Goal: Information Seeking & Learning: Learn about a topic

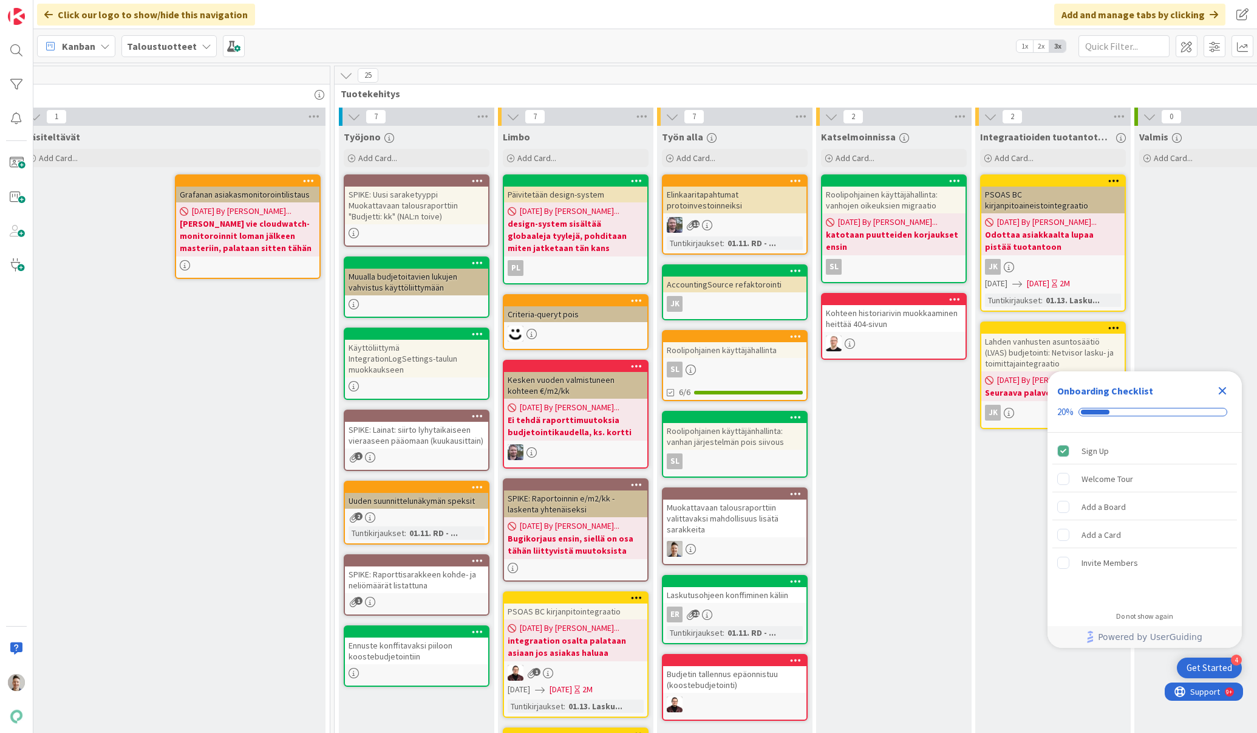
scroll to position [0, 778]
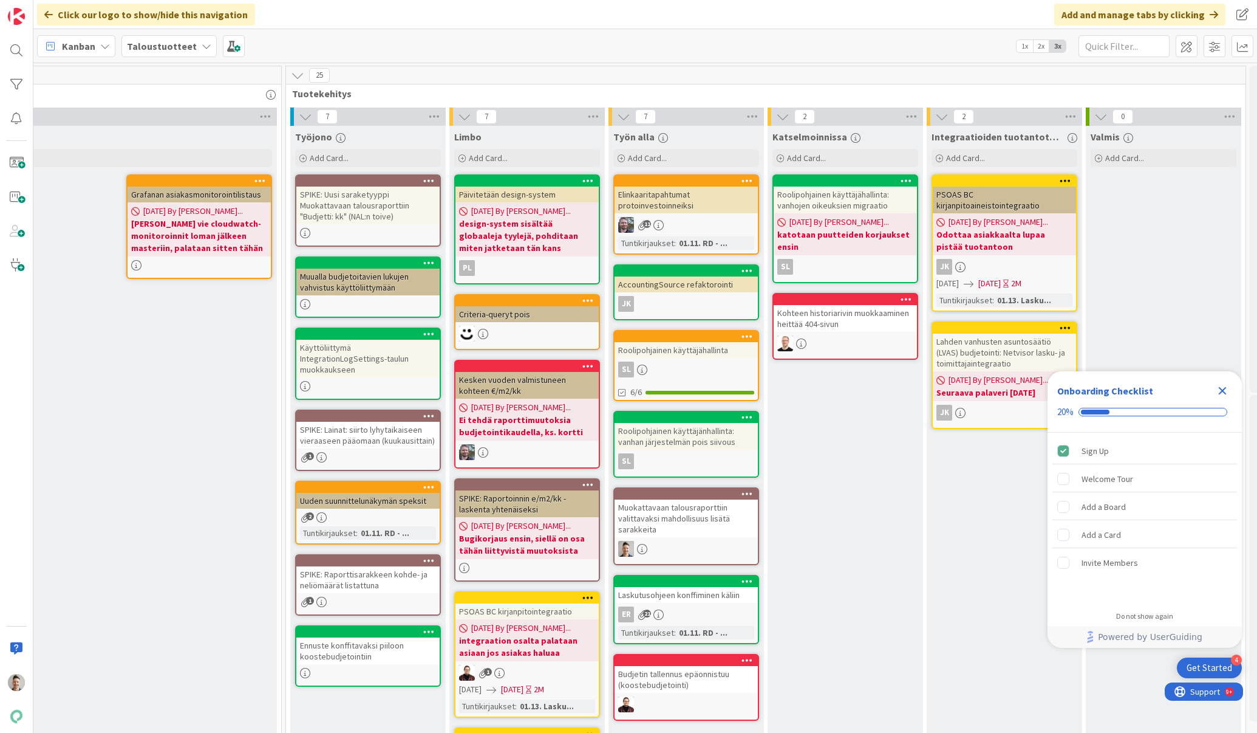
click at [713, 529] on div "Muokattavaan talousraporttiin valittavaksi mahdollisuus lisätä sarakkeita" at bounding box center [686, 518] width 143 height 38
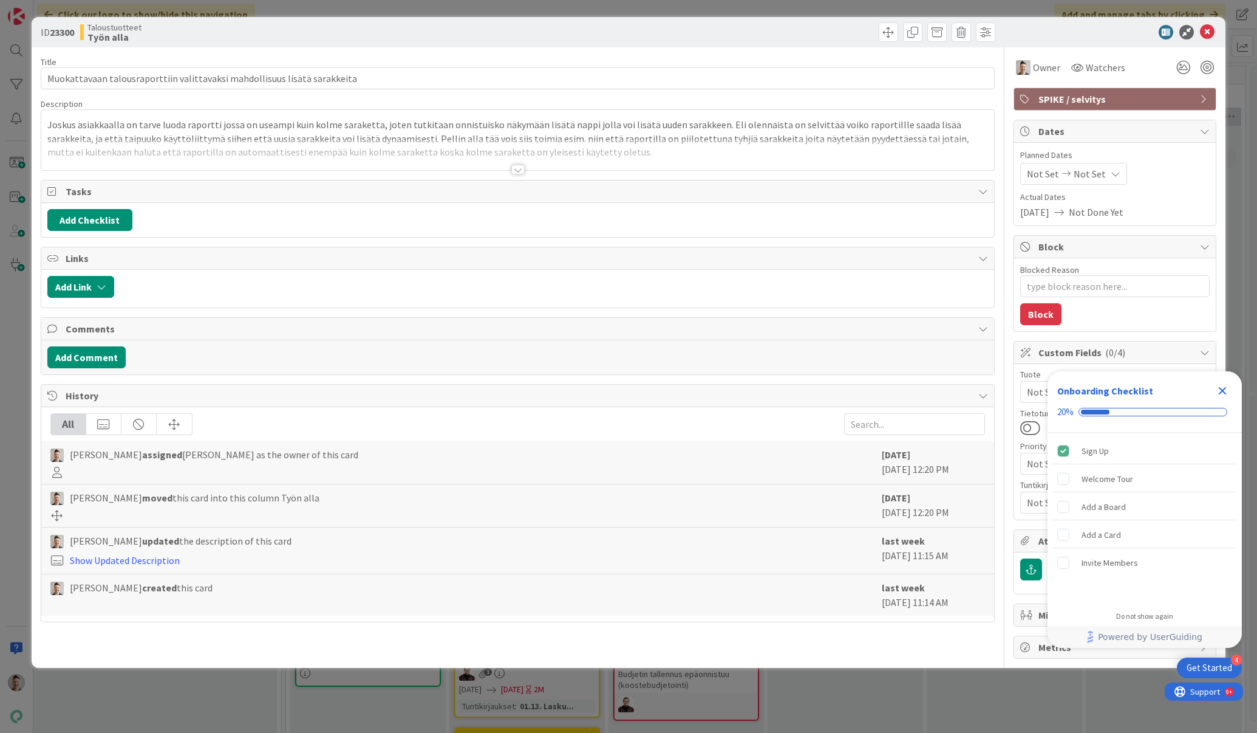
type textarea "x"
drag, startPoint x: 358, startPoint y: 80, endPoint x: 33, endPoint y: 83, distance: 325.6
click at [33, 83] on div "ID 23300 Taloustuotteet Työn alla Title 73 / 128 Muokattavaan talousraporttiin …" at bounding box center [629, 342] width 1195 height 651
